Goal: Check status: Check status

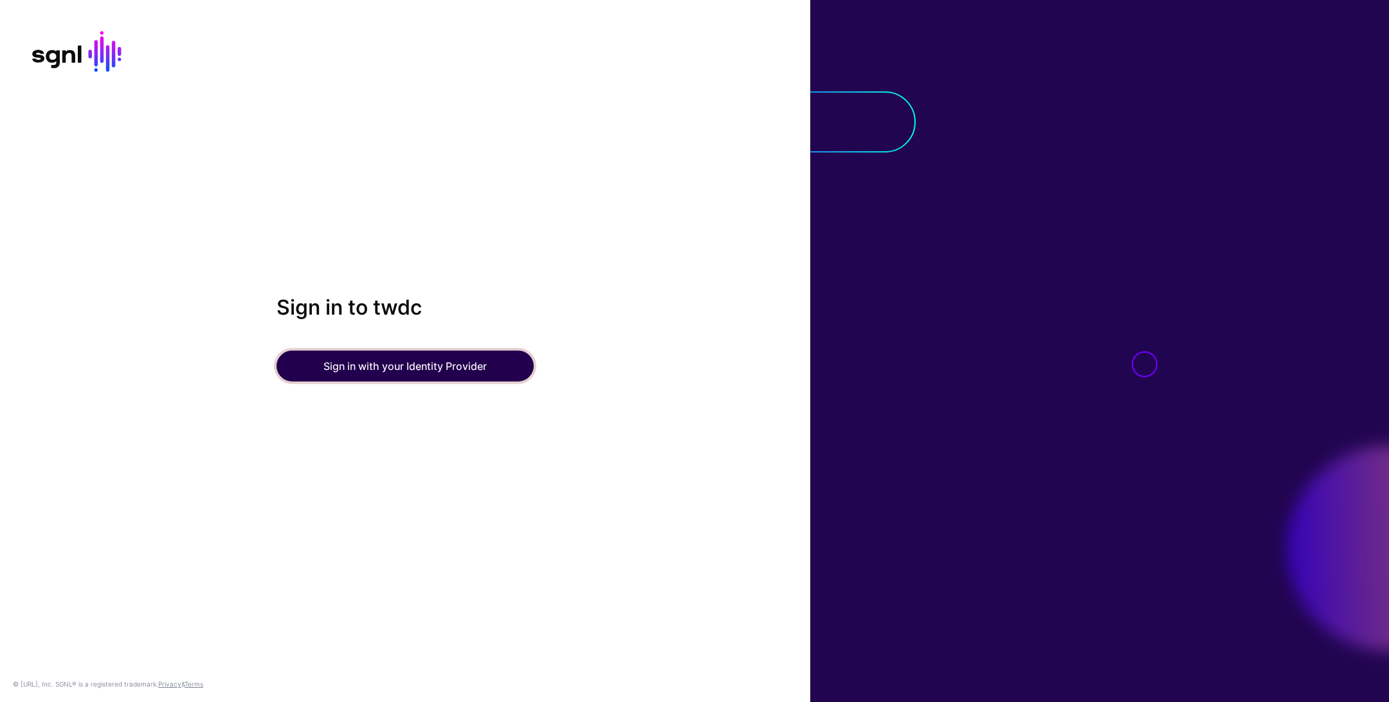
drag, startPoint x: 418, startPoint y: 365, endPoint x: 476, endPoint y: 365, distance: 57.9
click at [418, 366] on button "Sign in with your Identity Provider" at bounding box center [404, 365] width 257 height 31
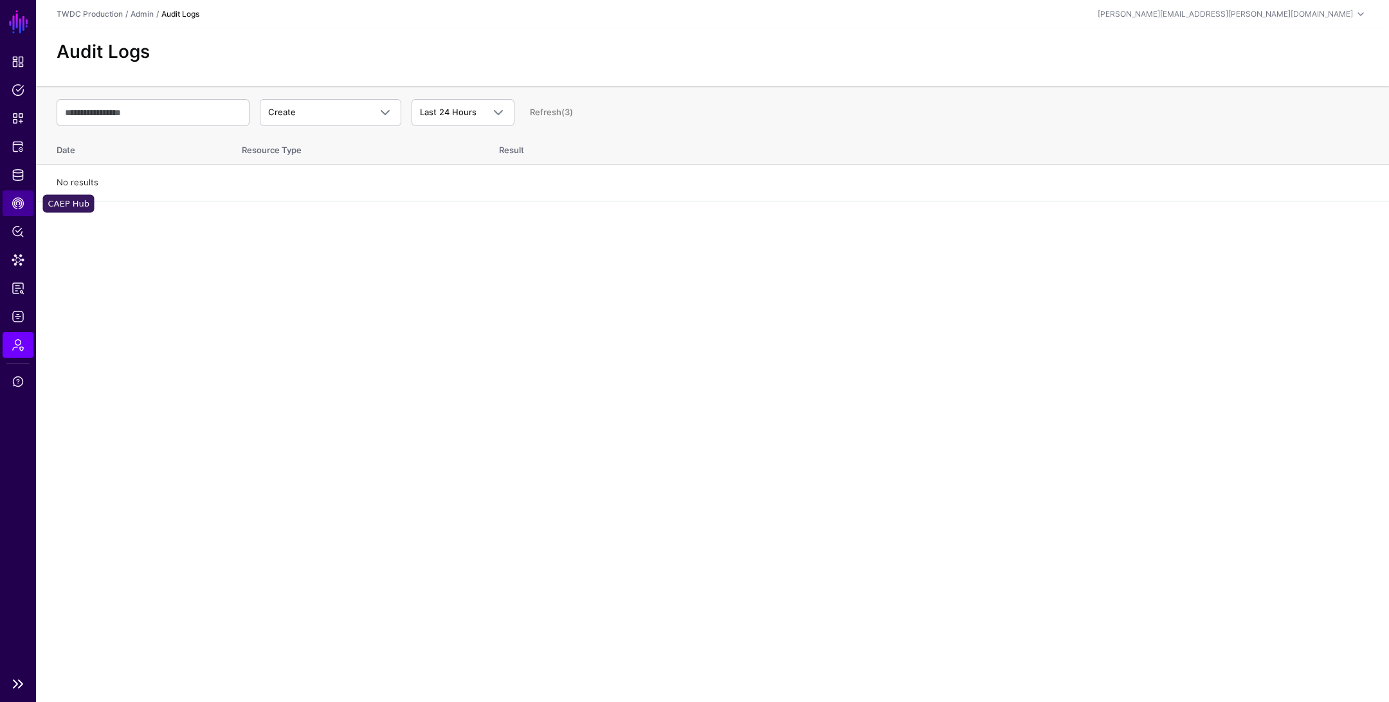
click at [15, 198] on span "CAEP Hub" at bounding box center [18, 203] width 13 height 13
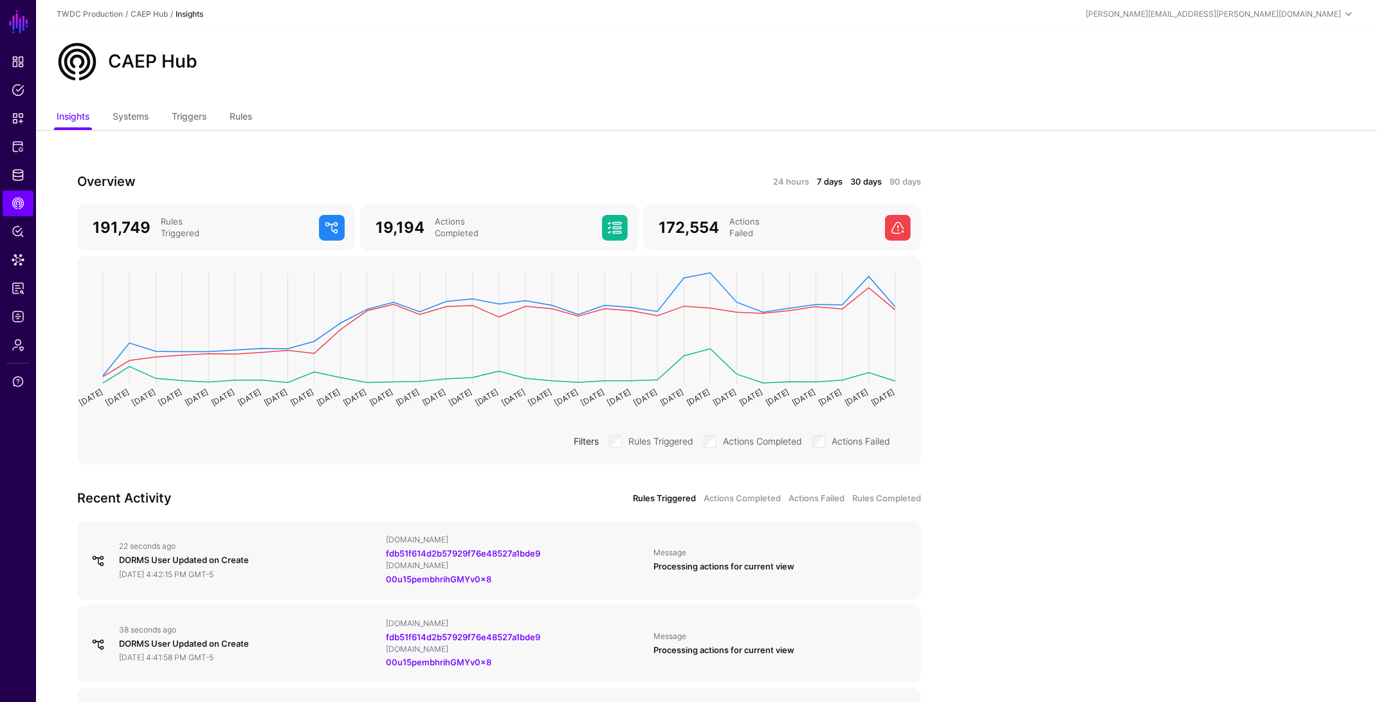
click at [822, 182] on link "7 days" at bounding box center [830, 182] width 26 height 13
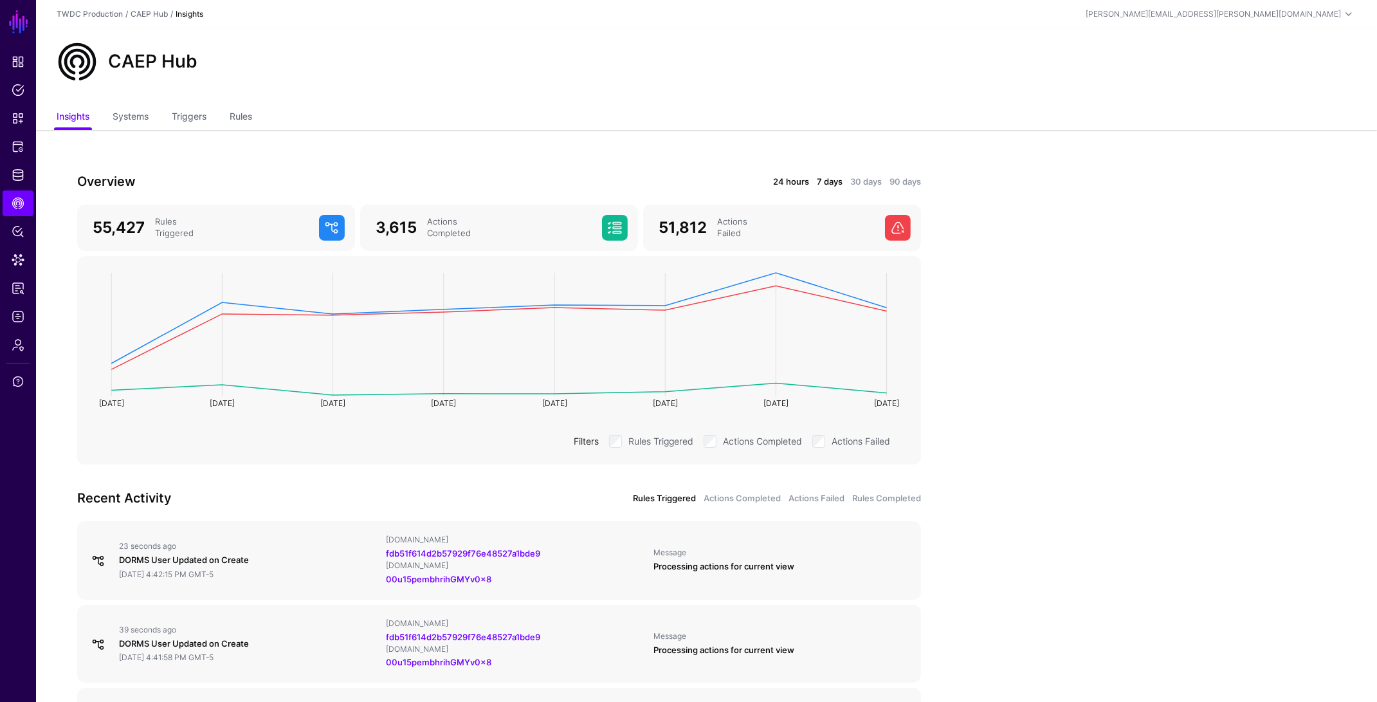
click at [776, 182] on link "24 hours" at bounding box center [791, 182] width 36 height 13
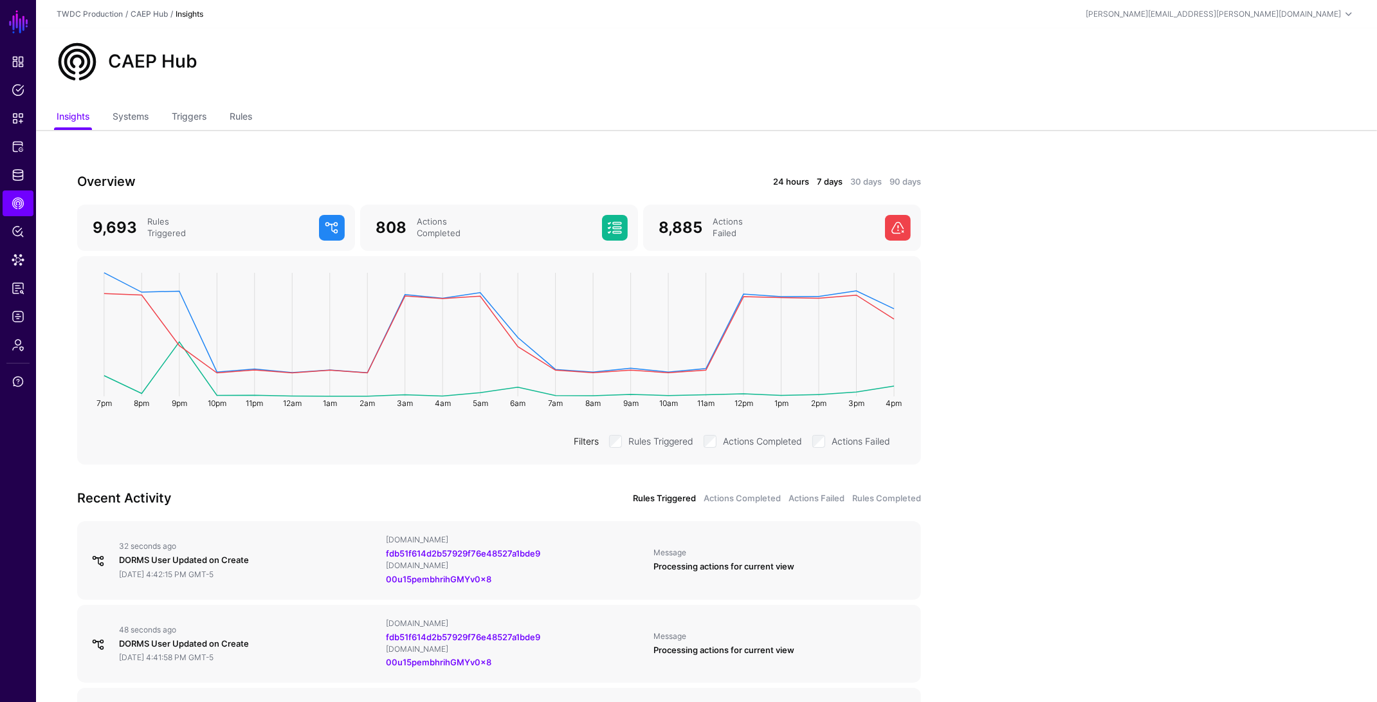
click at [828, 183] on link "7 days" at bounding box center [830, 182] width 26 height 13
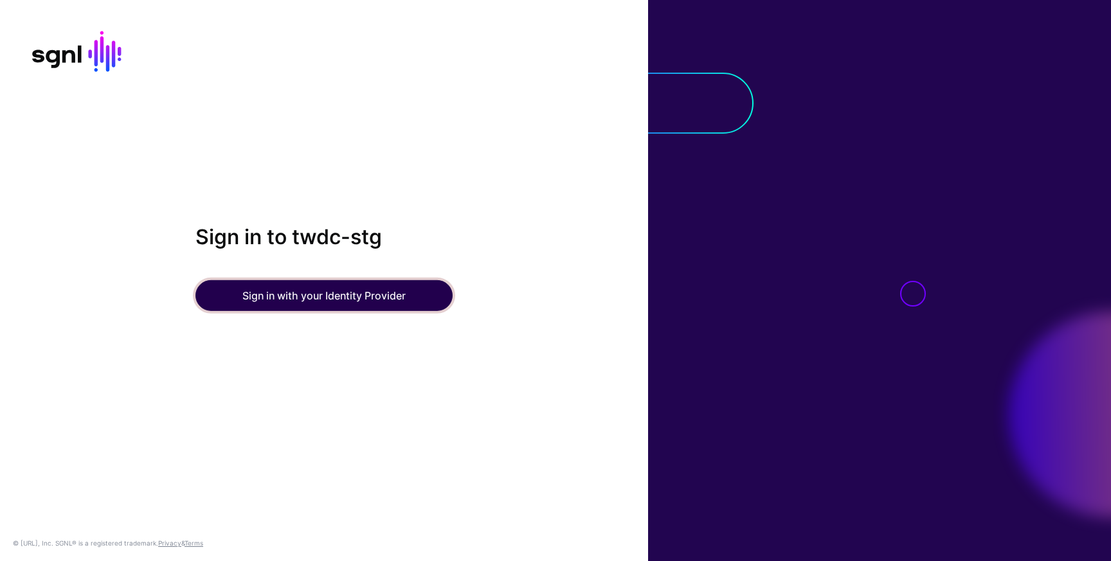
click at [302, 298] on button "Sign in with your Identity Provider" at bounding box center [323, 295] width 257 height 31
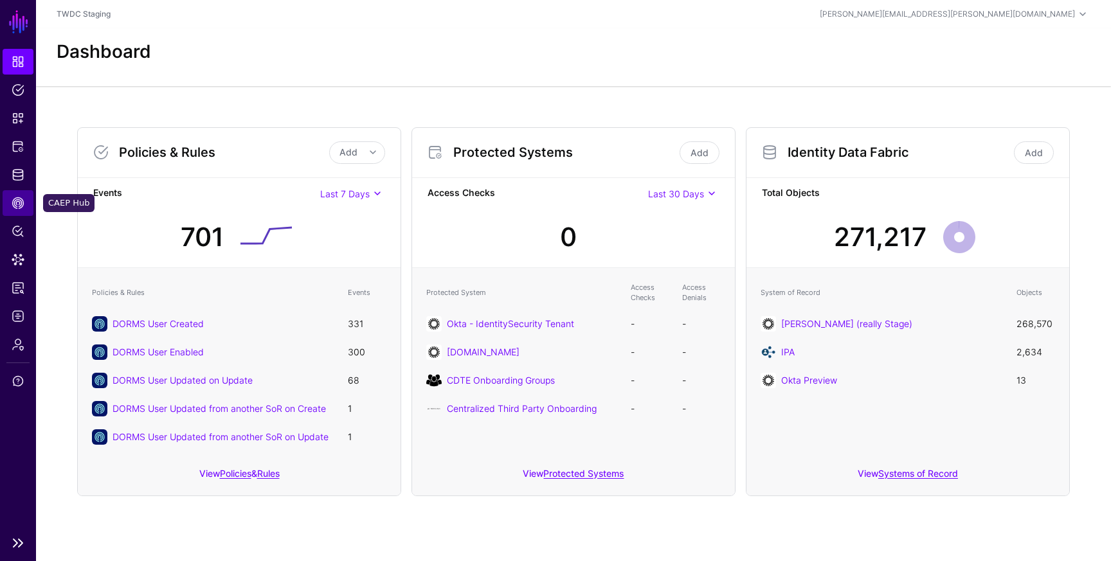
click at [23, 203] on span "CAEP Hub" at bounding box center [18, 203] width 13 height 13
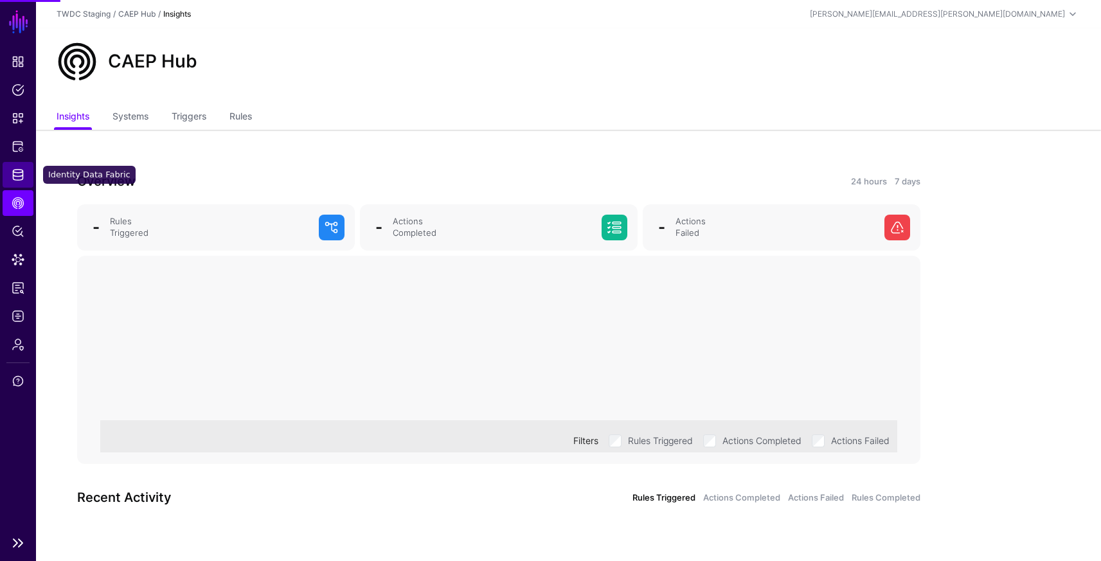
click at [17, 174] on span "Identity Data Fabric" at bounding box center [18, 174] width 13 height 13
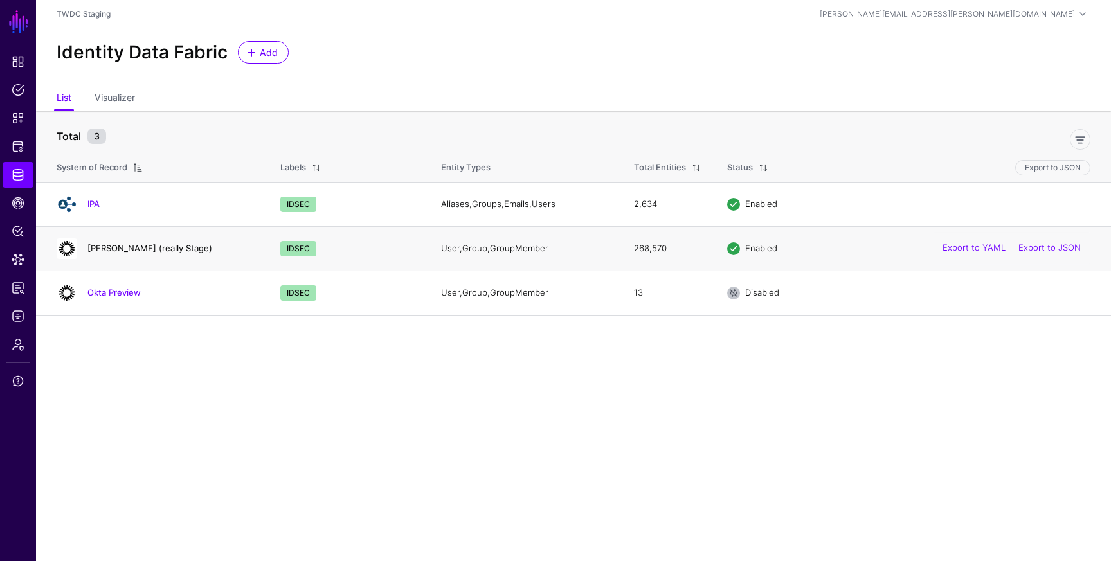
click at [118, 249] on link "Okta Dev (really Stage)" at bounding box center [149, 248] width 125 height 10
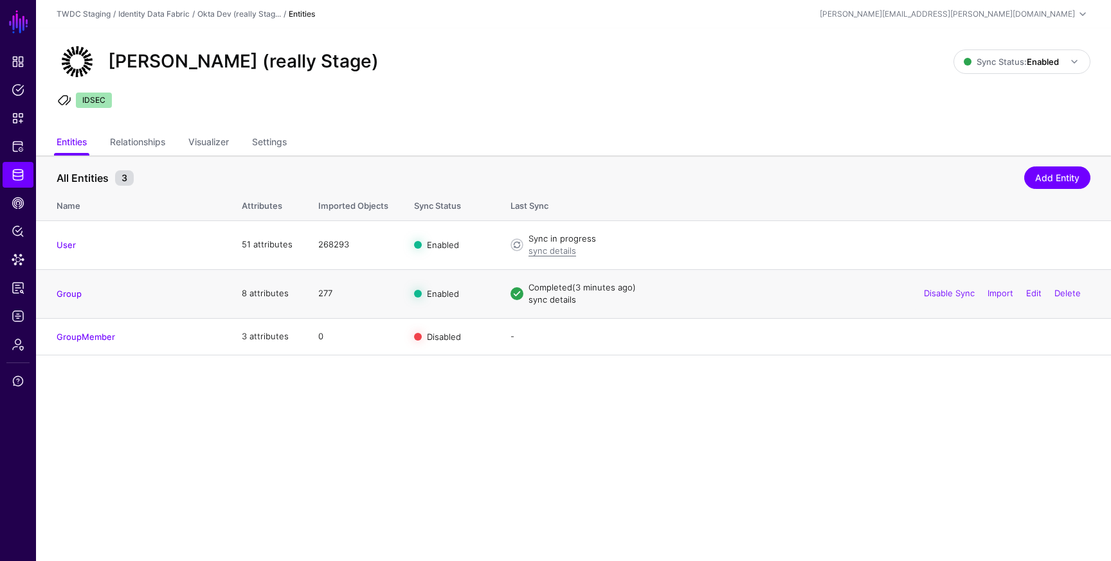
click at [552, 302] on link "sync details" at bounding box center [553, 299] width 48 height 10
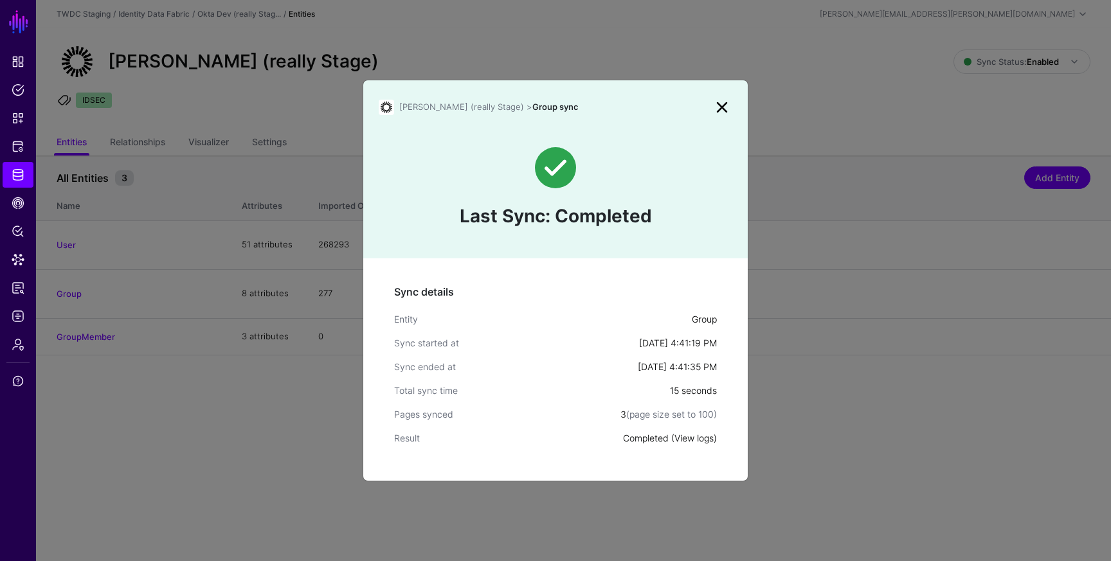
click at [693, 440] on link "View logs" at bounding box center [694, 438] width 39 height 11
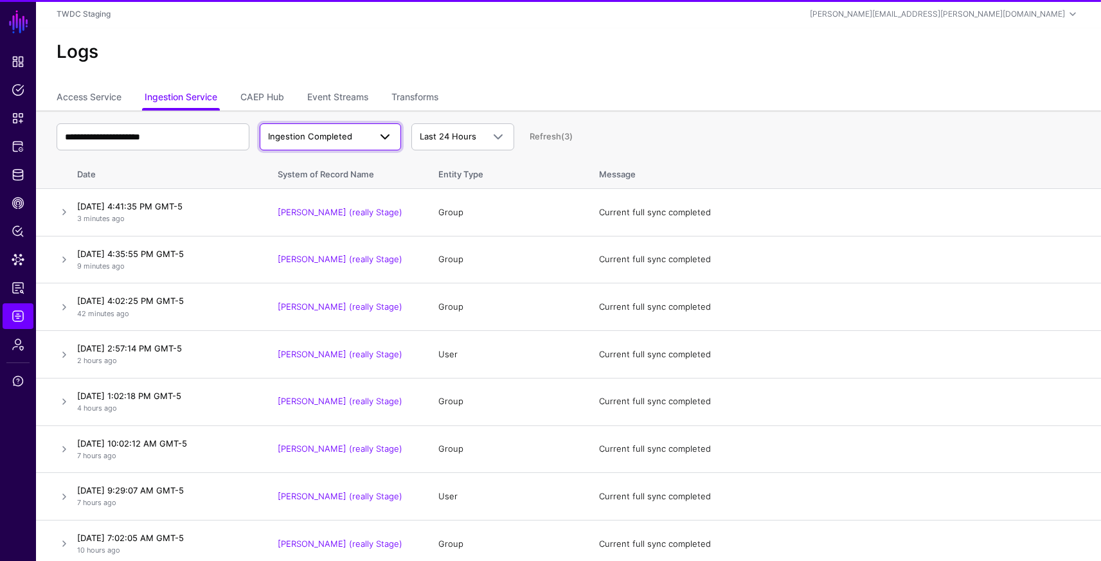
click at [326, 140] on span "Ingestion Completed" at bounding box center [310, 136] width 84 height 10
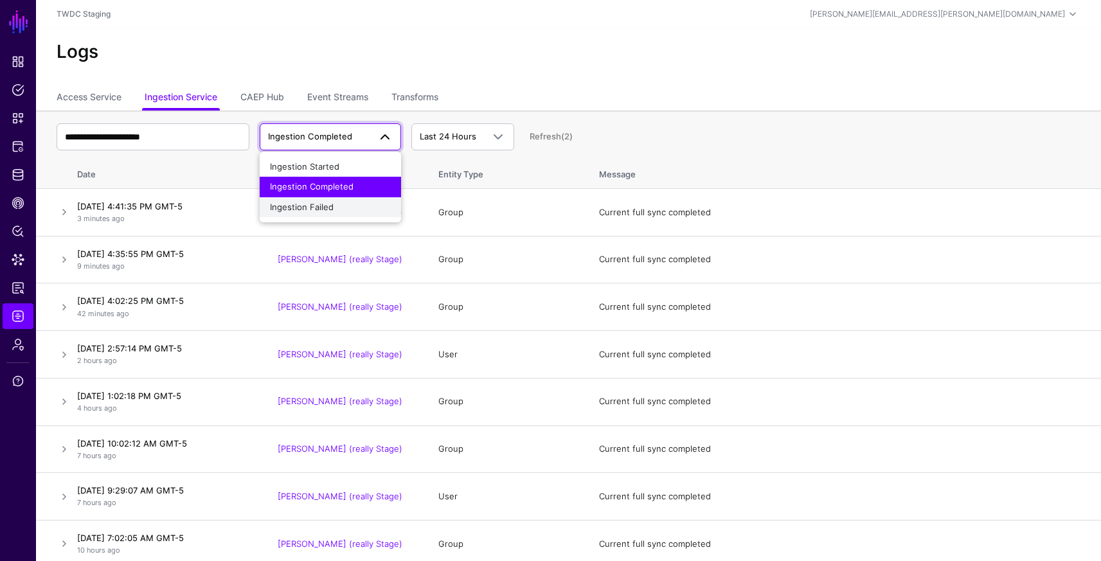
click at [324, 206] on span "Ingestion Failed" at bounding box center [302, 207] width 64 height 10
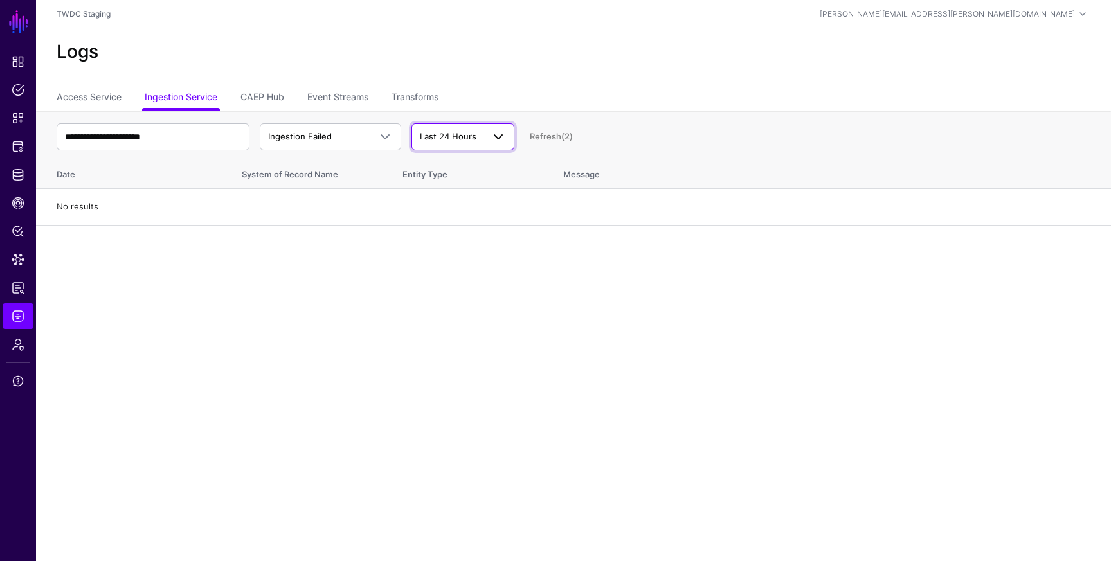
click at [449, 141] on span "Last 24 Hours" at bounding box center [451, 137] width 63 height 13
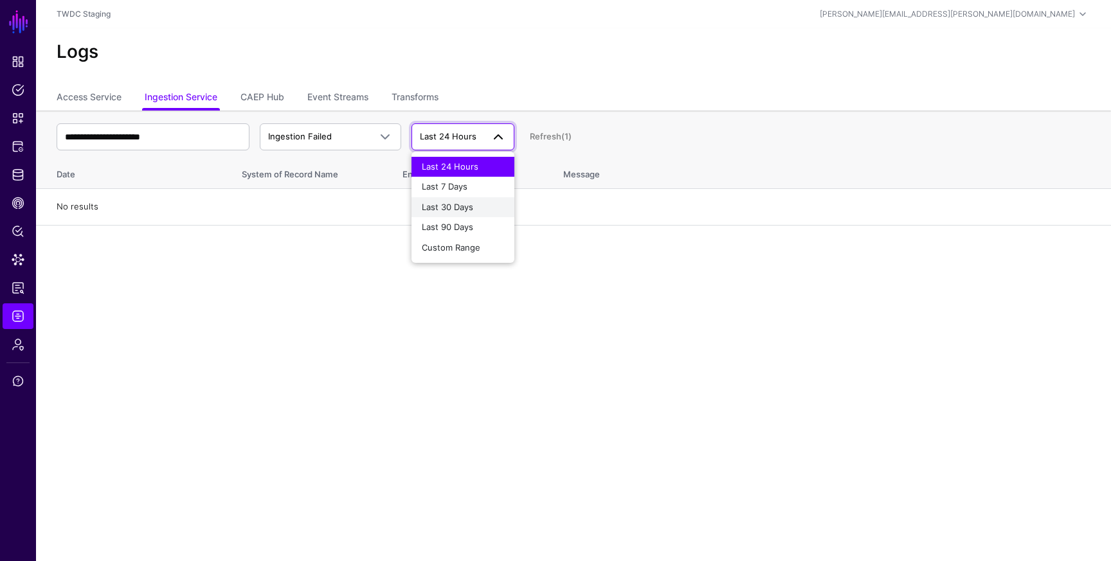
click at [458, 208] on span "Last 30 Days" at bounding box center [447, 207] width 51 height 10
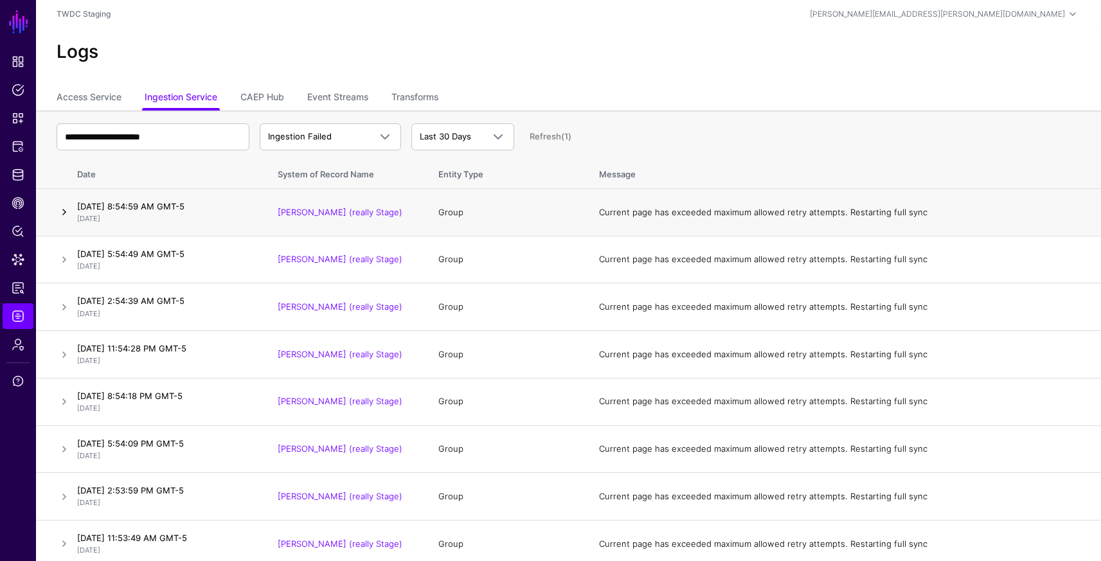
click at [66, 210] on link at bounding box center [64, 211] width 15 height 15
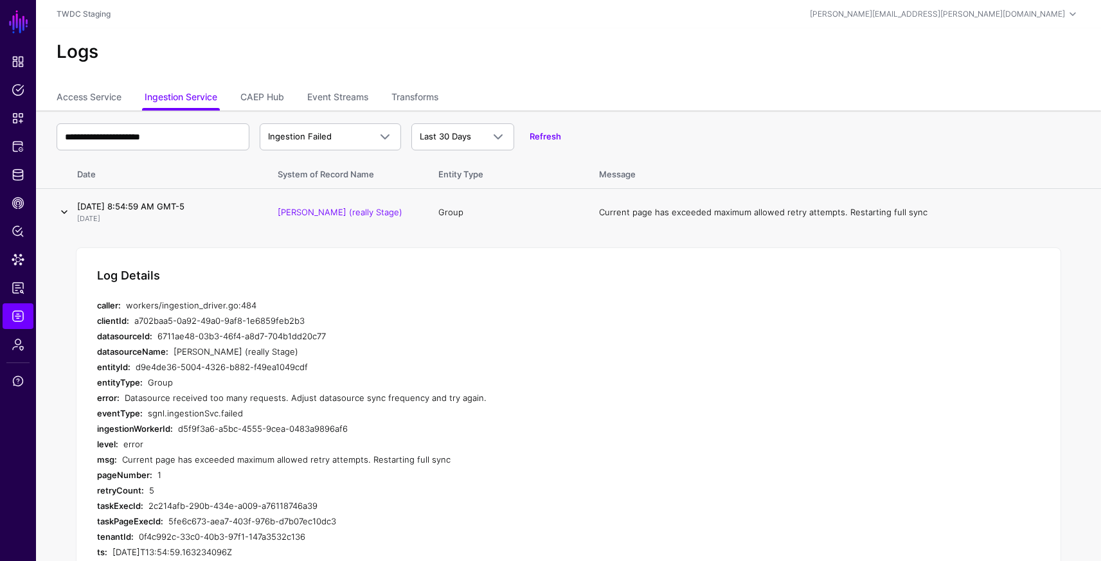
click at [66, 210] on link at bounding box center [64, 211] width 15 height 15
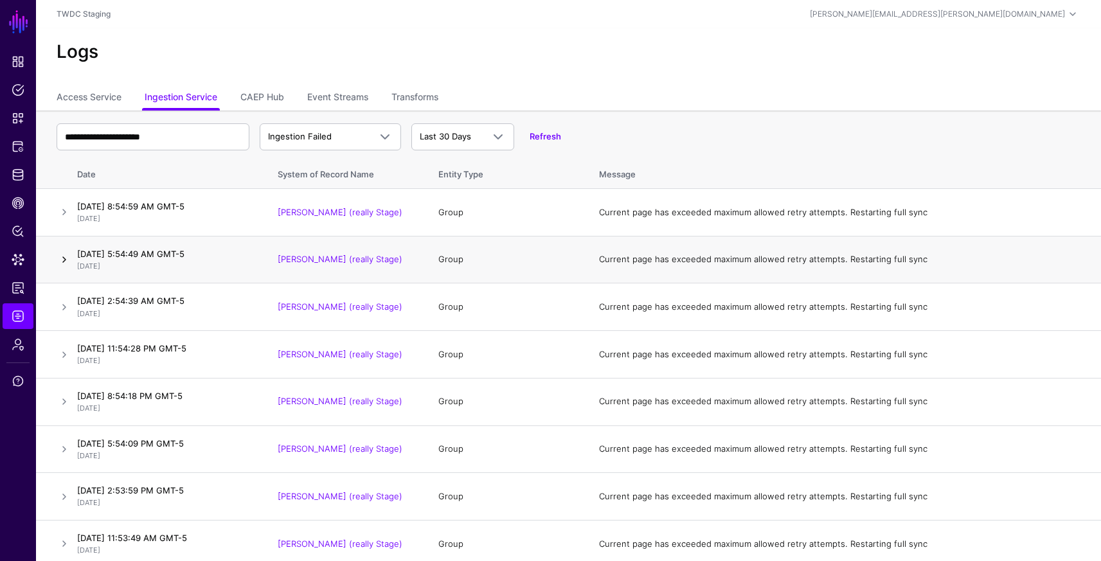
click at [66, 256] on link at bounding box center [64, 259] width 15 height 15
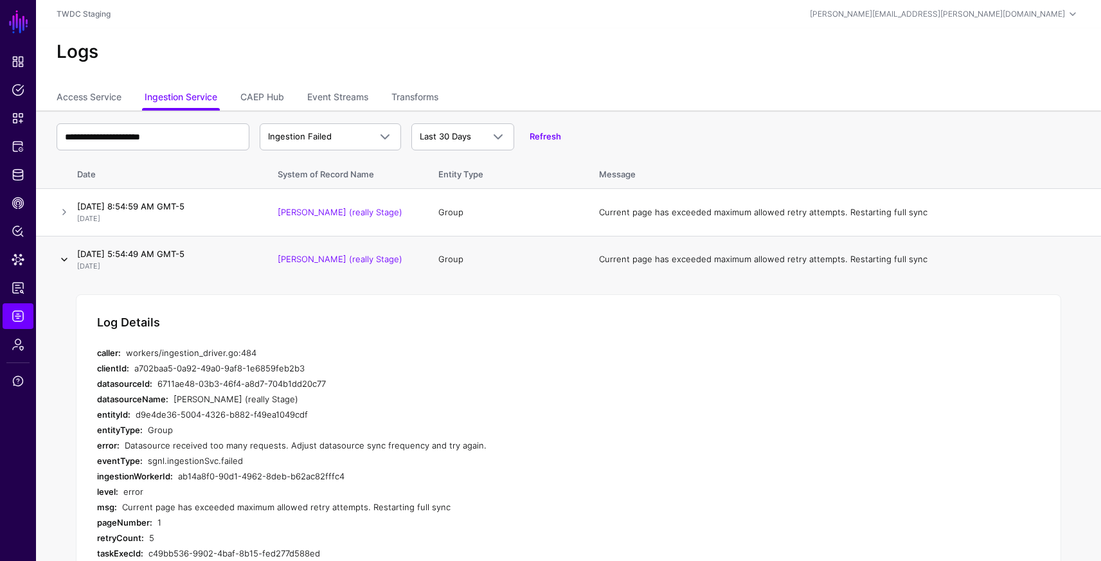
click at [67, 259] on link at bounding box center [64, 259] width 15 height 15
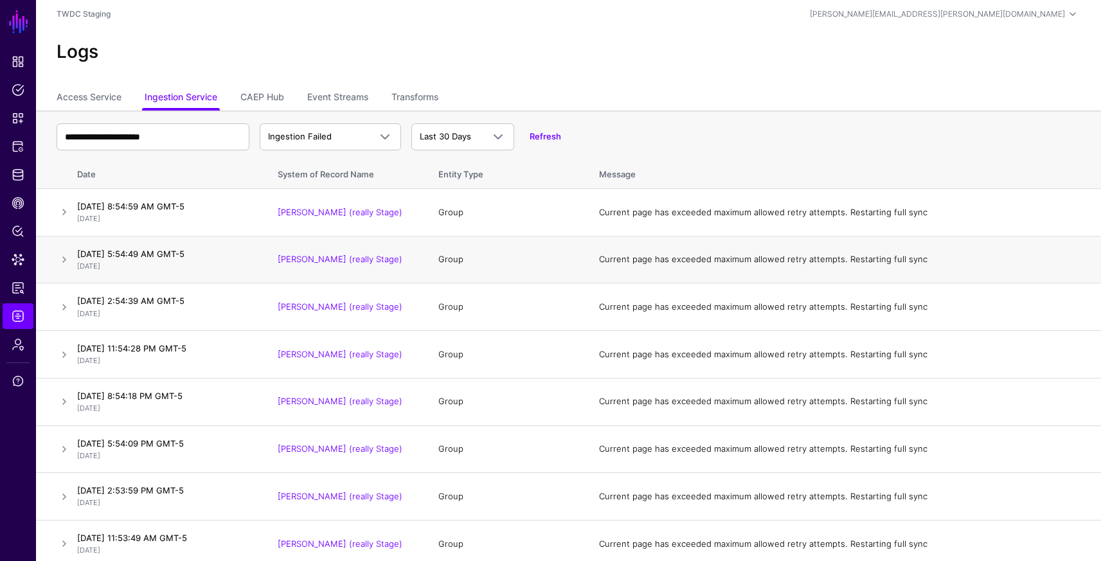
scroll to position [12, 0]
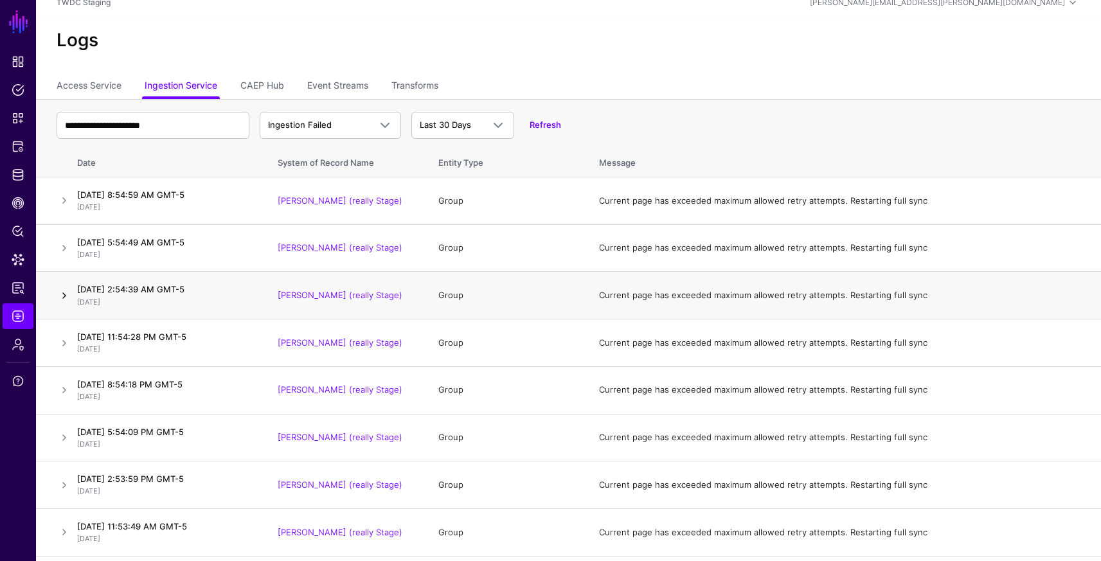
click at [62, 294] on link at bounding box center [64, 295] width 15 height 15
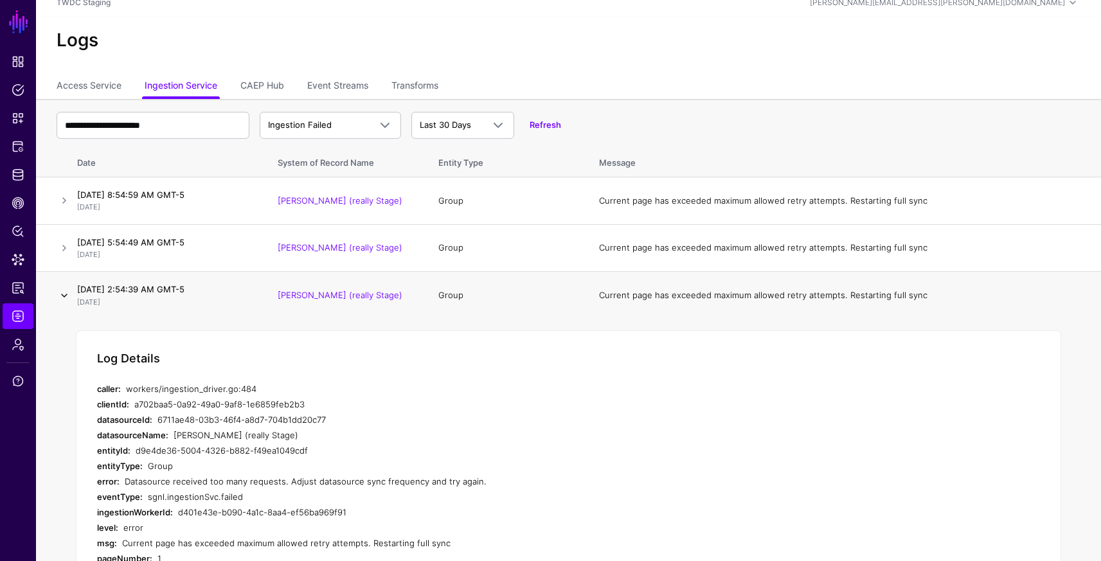
click at [62, 294] on link at bounding box center [64, 295] width 15 height 15
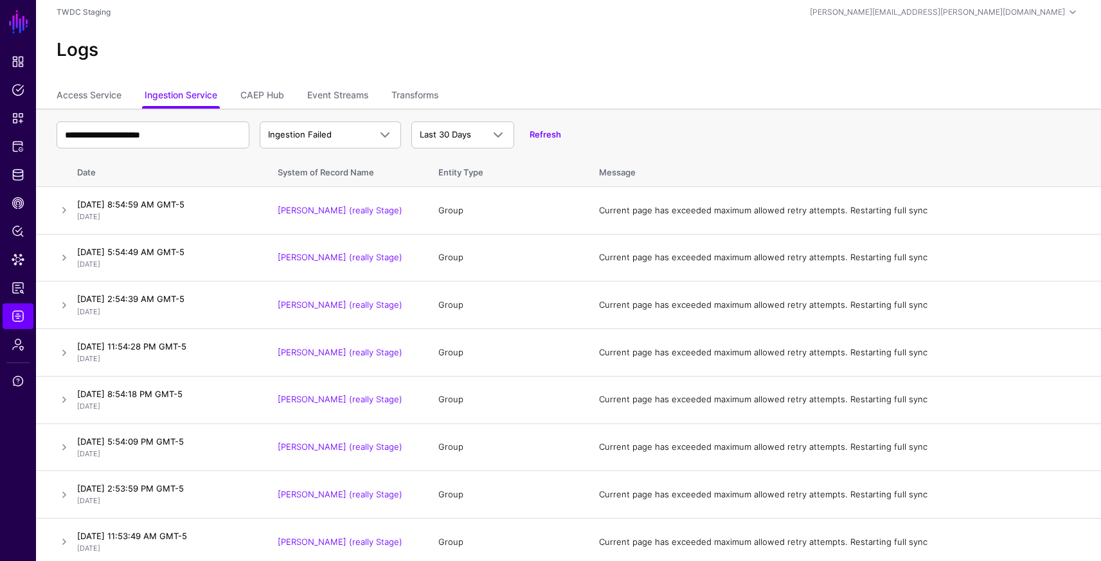
scroll to position [0, 0]
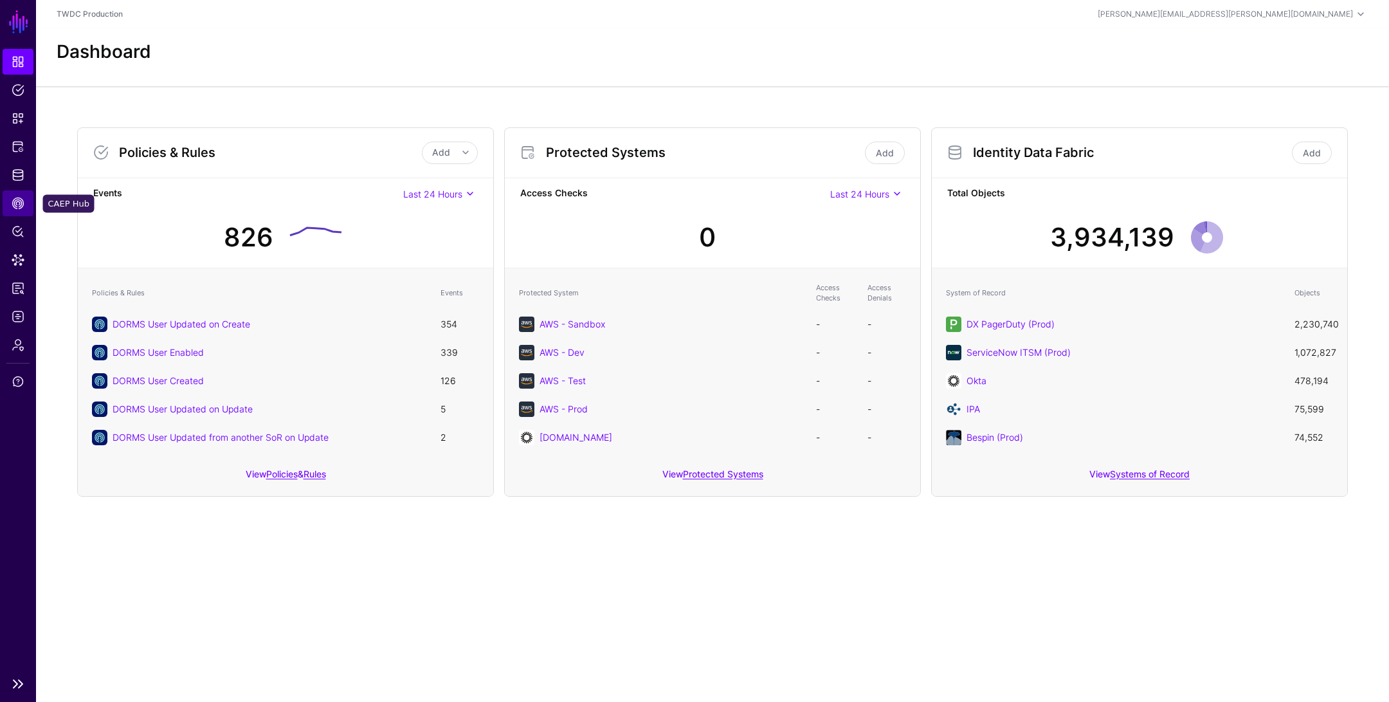
click at [24, 201] on span "CAEP Hub" at bounding box center [18, 203] width 13 height 13
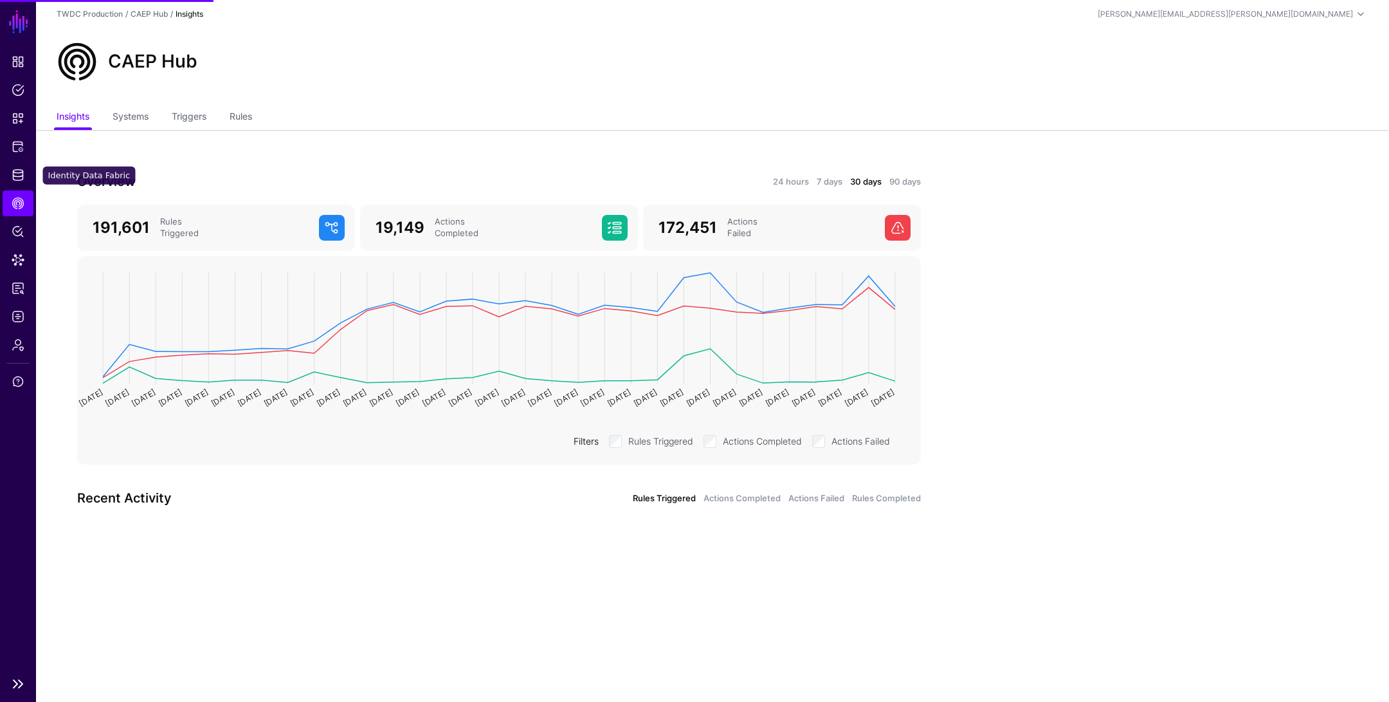
drag, startPoint x: 20, startPoint y: 176, endPoint x: 34, endPoint y: 177, distance: 14.2
click at [20, 176] on span "Identity Data Fabric" at bounding box center [18, 174] width 13 height 13
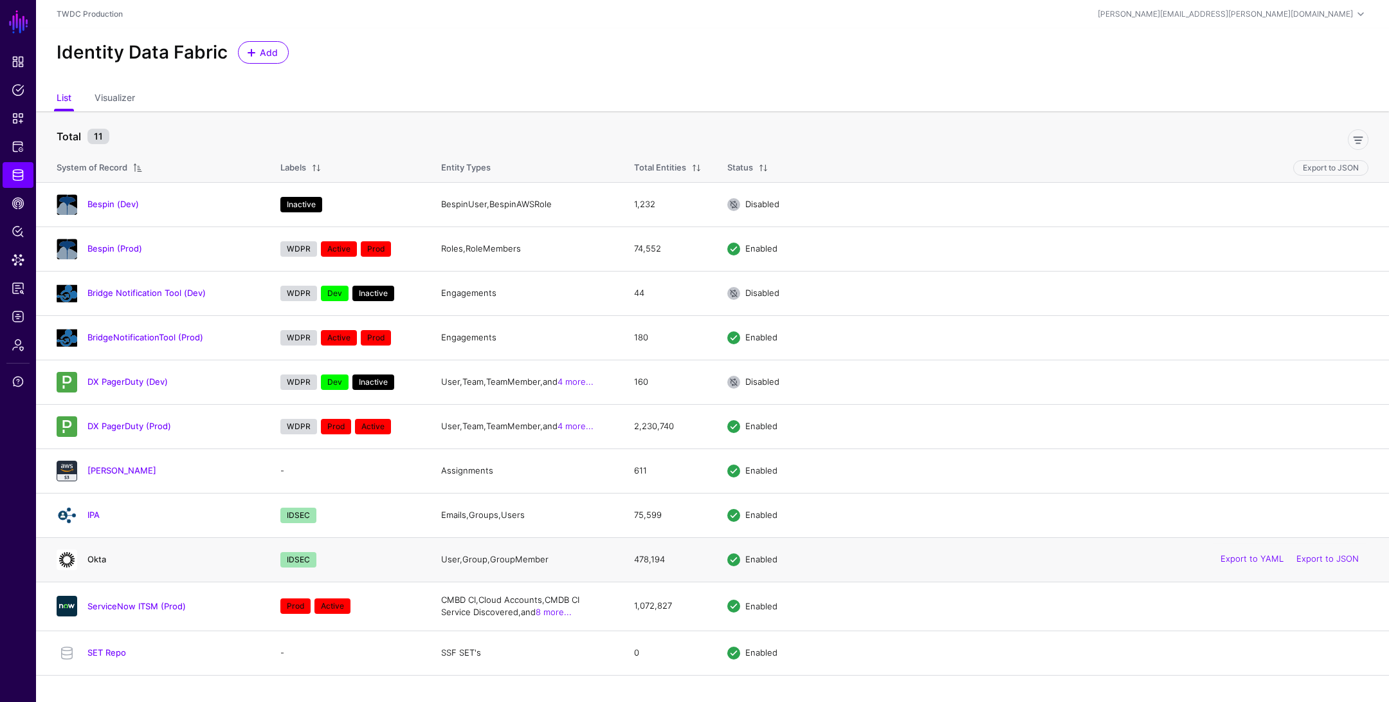
click at [96, 559] on link "Okta" at bounding box center [96, 559] width 19 height 10
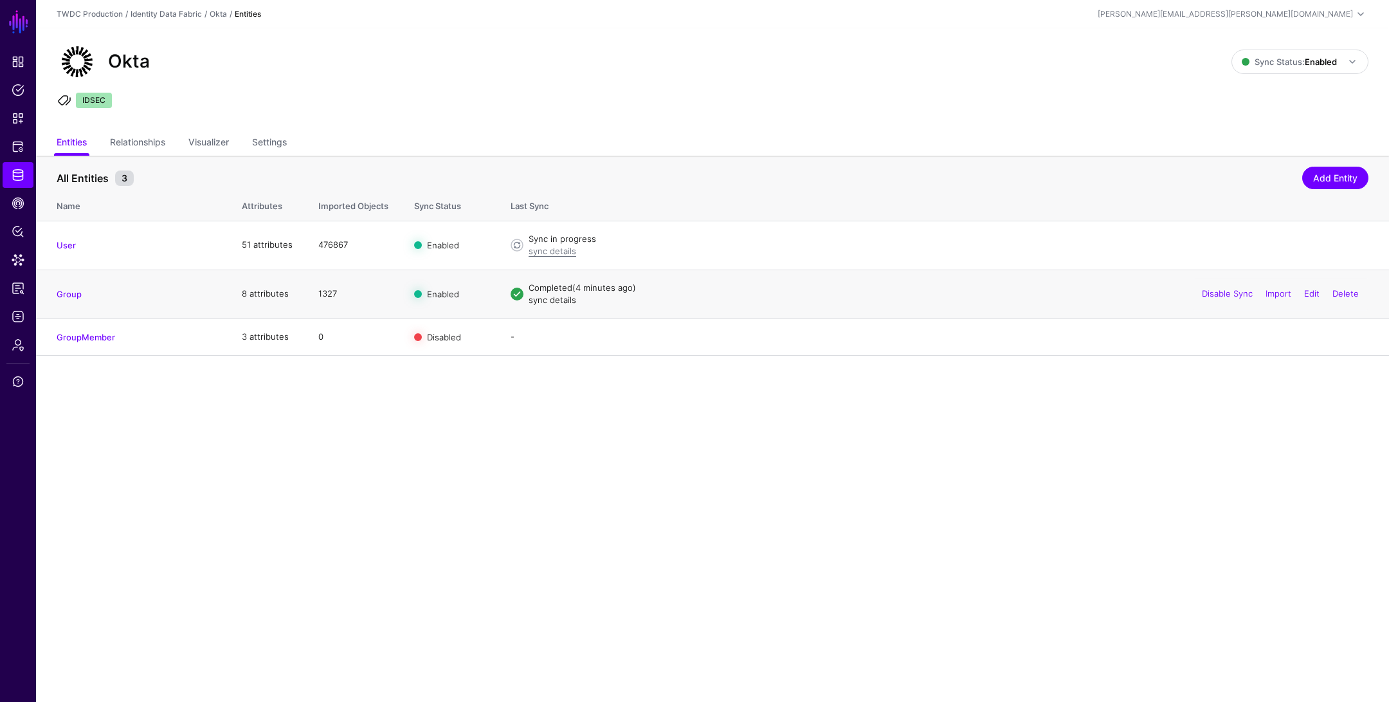
click at [550, 297] on link "sync details" at bounding box center [553, 299] width 48 height 10
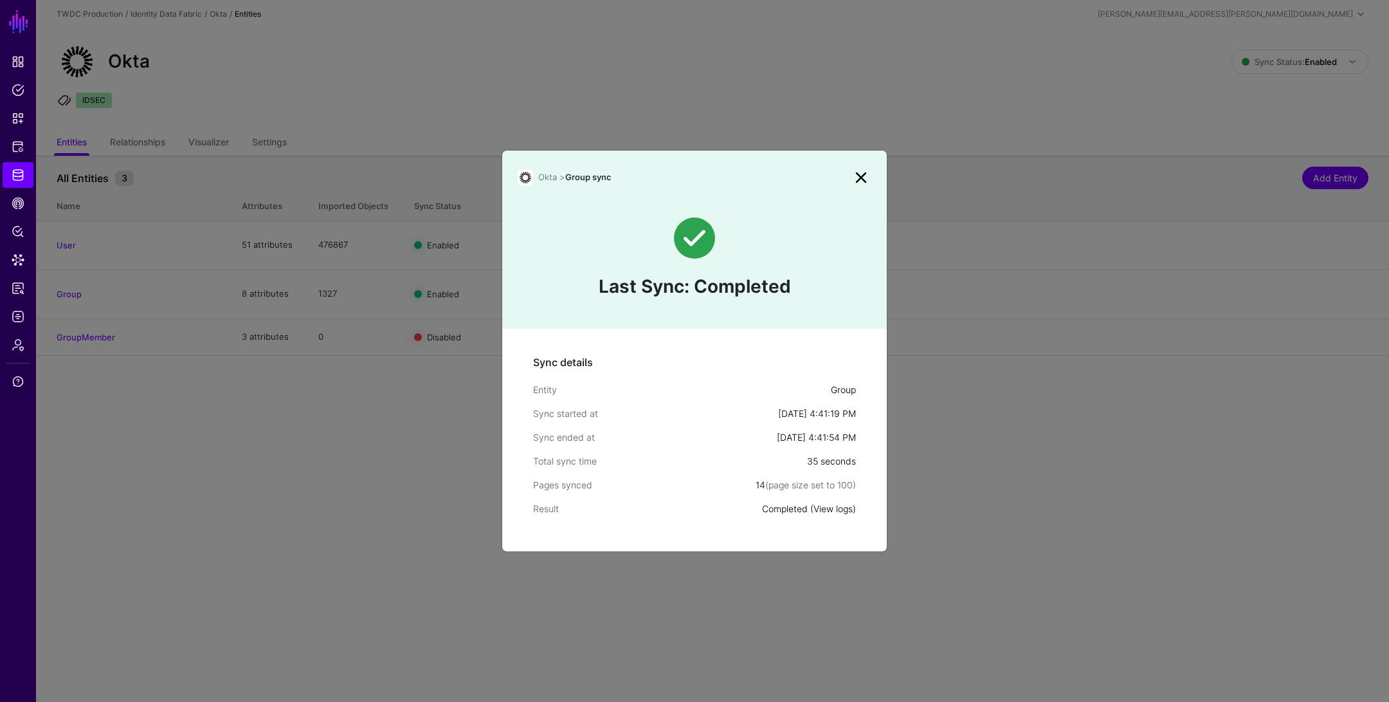
click at [830, 510] on link "View logs" at bounding box center [832, 508] width 39 height 11
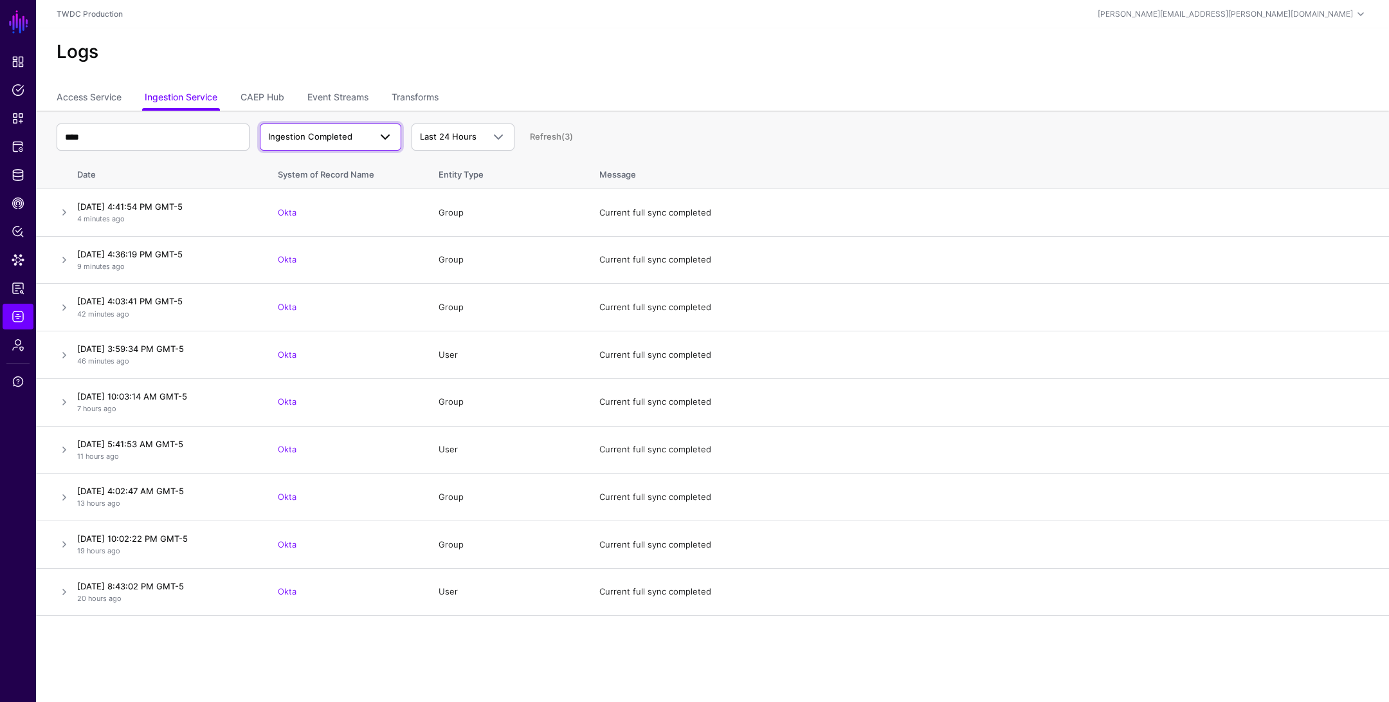
click at [312, 135] on span "Ingestion Completed" at bounding box center [310, 136] width 84 height 10
click at [316, 206] on span "Ingestion Failed" at bounding box center [302, 208] width 64 height 10
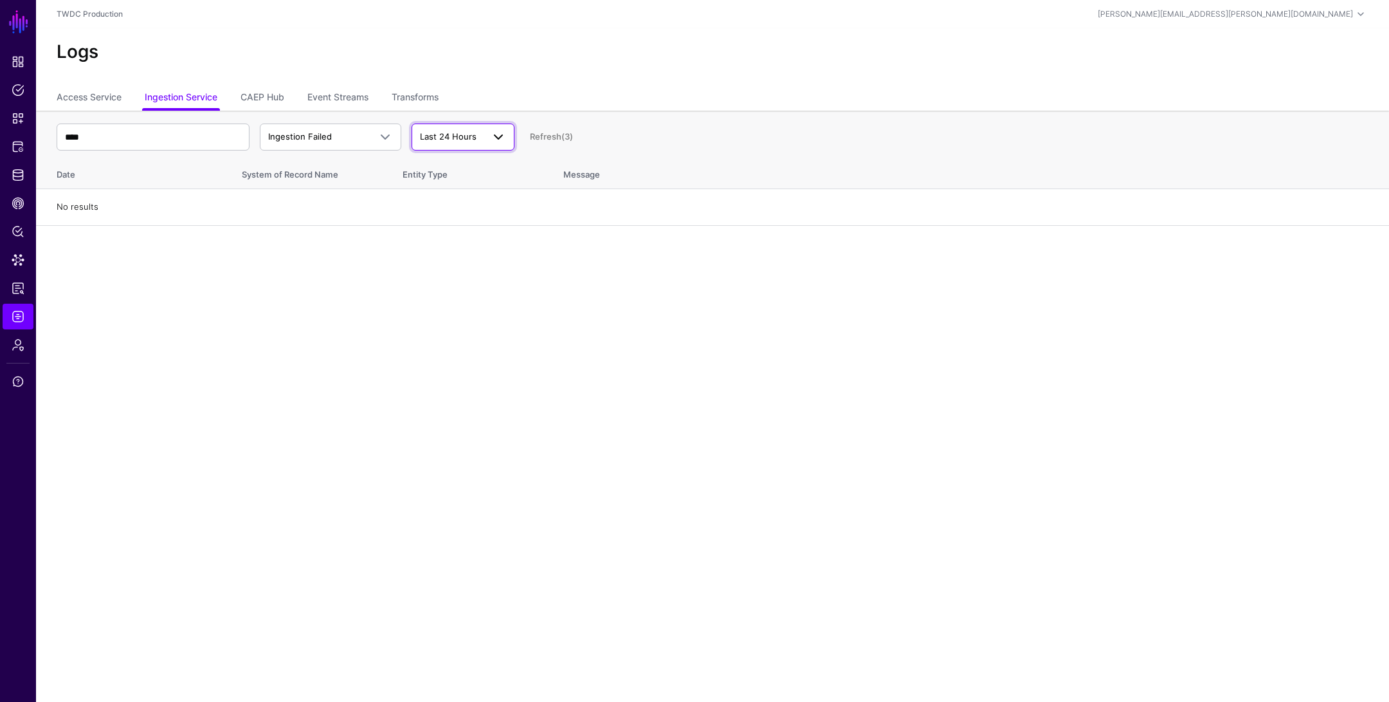
click at [433, 134] on span "Last 24 Hours" at bounding box center [448, 136] width 57 height 10
click at [471, 215] on button "Last 30 Days" at bounding box center [463, 208] width 103 height 21
